Goal: Find specific page/section: Find specific page/section

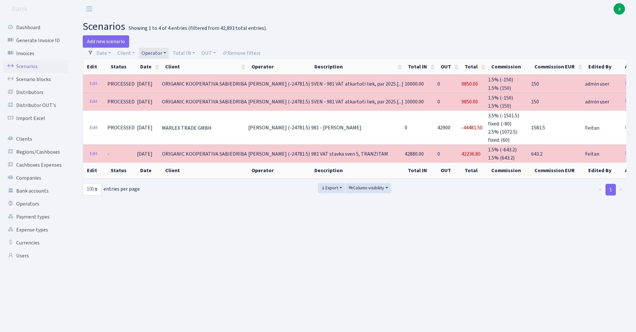
select select "100"
click at [157, 51] on link "Operator" at bounding box center [154, 53] width 30 height 11
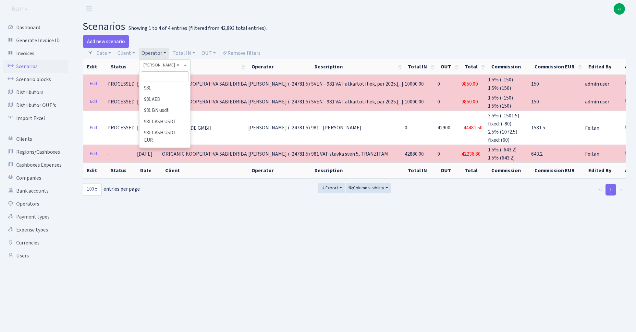
scroll to position [3183, 0]
click at [169, 76] on input "search" at bounding box center [165, 76] width 48 height 10
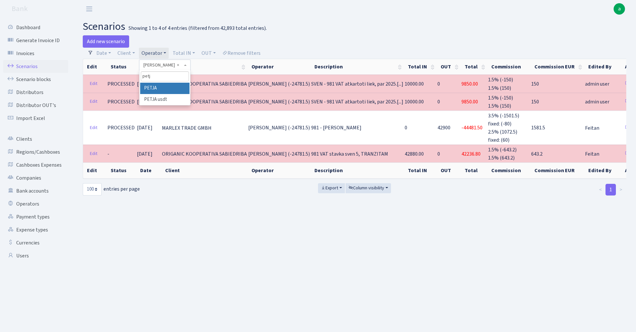
type input "petja"
select select "392"
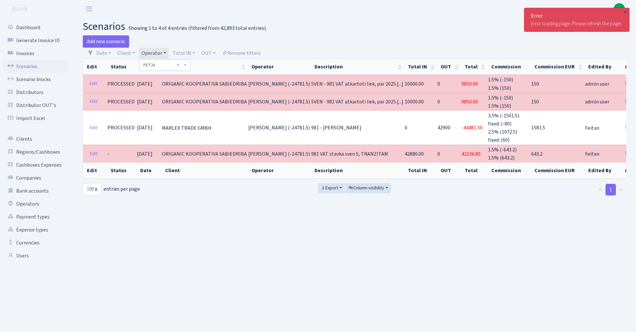
click at [351, 26] on h2 "scenarios Showing 1 to 4 of 4 entries (filtered from 42,893 total entries)." at bounding box center [355, 26] width 544 height 12
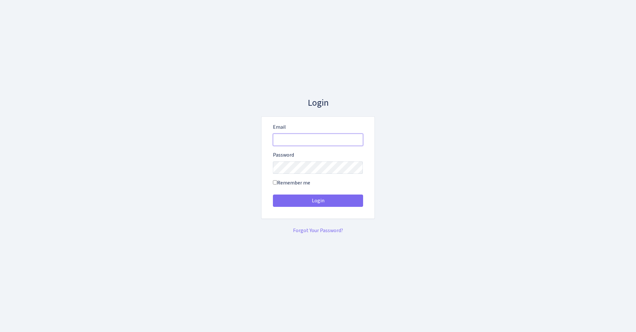
type input "[EMAIL_ADDRESS][DOMAIN_NAME]"
click at [318, 201] on button "Login" at bounding box center [318, 201] width 90 height 12
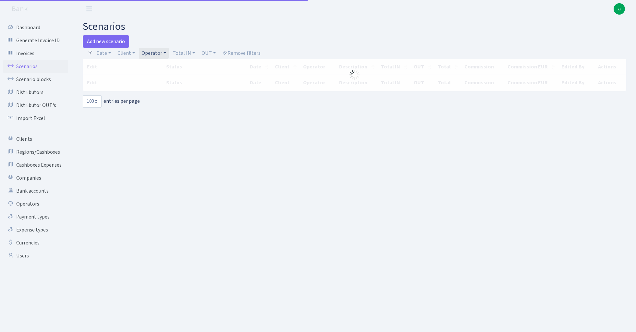
select select "100"
